Goal: Task Accomplishment & Management: Manage account settings

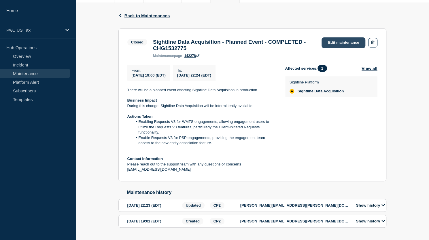
click at [333, 42] on link "Edit maintenance" at bounding box center [343, 42] width 44 height 11
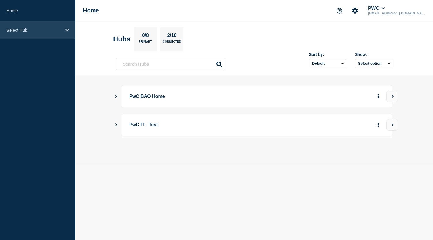
click at [60, 31] on p "Select Hub" at bounding box center [33, 30] width 55 height 5
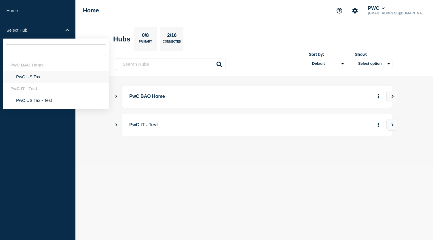
click at [36, 74] on li "PwC US Tax" at bounding box center [56, 77] width 106 height 12
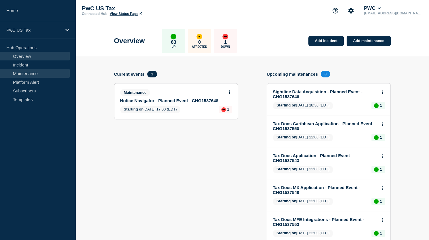
click at [23, 73] on link "Maintenance" at bounding box center [35, 73] width 70 height 9
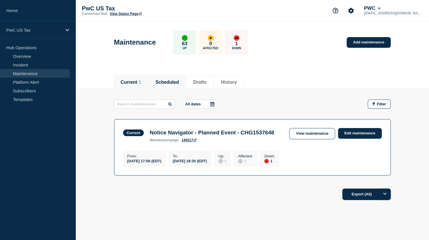
click at [174, 82] on button "Scheduled" at bounding box center [166, 82] width 23 height 5
